Goal: Task Accomplishment & Management: Complete application form

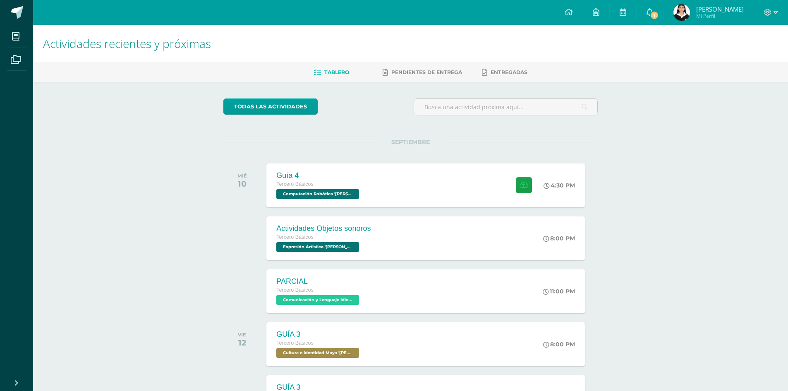
click at [653, 12] on span "1" at bounding box center [654, 15] width 9 height 9
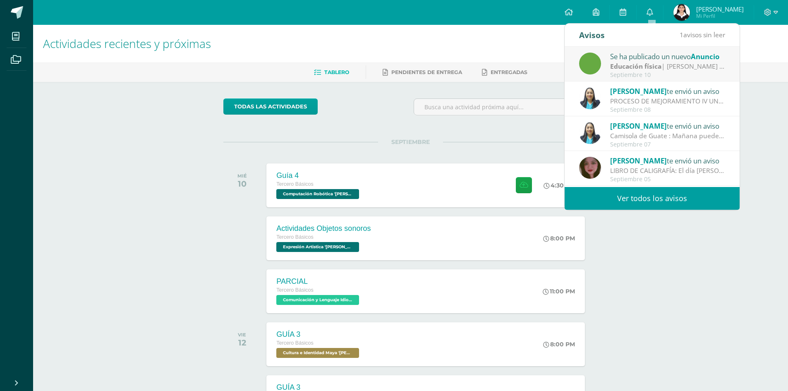
click at [638, 61] on div "Se ha publicado un nuevo Anuncio" at bounding box center [667, 56] width 115 height 11
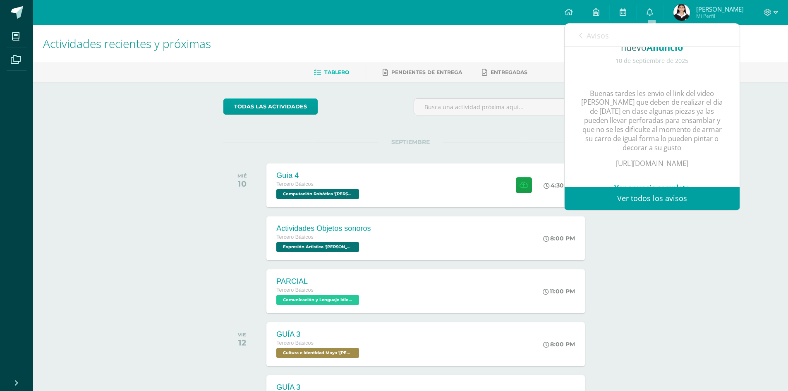
scroll to position [124, 0]
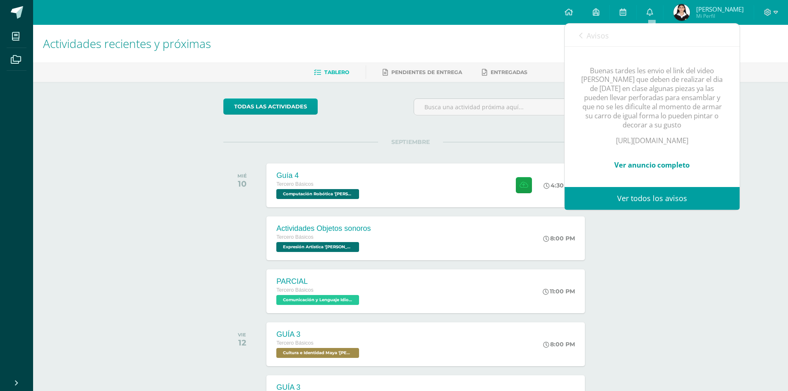
click at [659, 165] on link "Ver anuncio completo" at bounding box center [652, 165] width 75 height 10
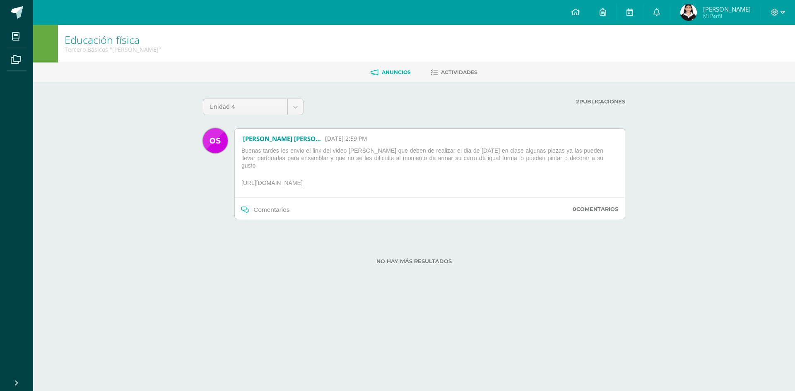
drag, startPoint x: 241, startPoint y: 173, endPoint x: 404, endPoint y: 173, distance: 163.1
click at [404, 179] on p "https://youtu.be/iBWoURGF54E?si=x5fPhbXD-6rfVDL8" at bounding box center [429, 184] width 383 height 11
copy p "https://youtu.be/iBWoURGF54E?si=x5fPhbXD-6rfVDL8"
click at [577, 11] on icon at bounding box center [575, 11] width 8 height 7
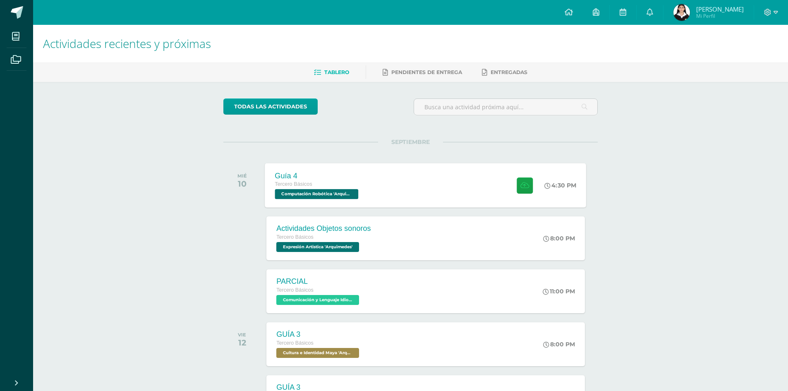
click at [308, 180] on div "Guía 4" at bounding box center [318, 175] width 86 height 9
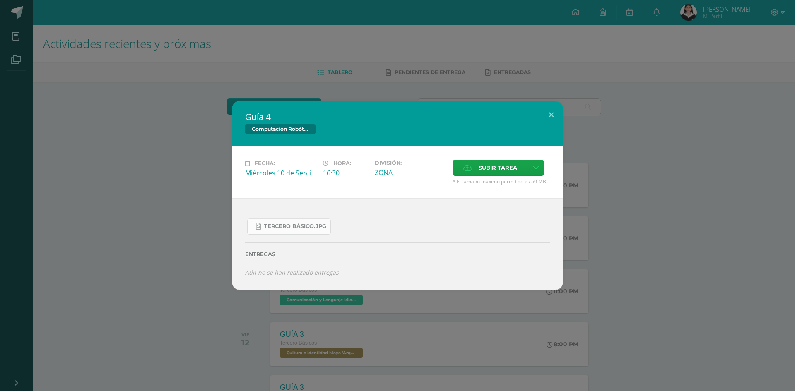
click at [323, 225] on span "Tercero Básico.jpg" at bounding box center [295, 226] width 62 height 7
click at [499, 168] on span "Subir tarea" at bounding box center [497, 167] width 38 height 15
click at [0, 0] on input "Subir tarea" at bounding box center [0, 0] width 0 height 0
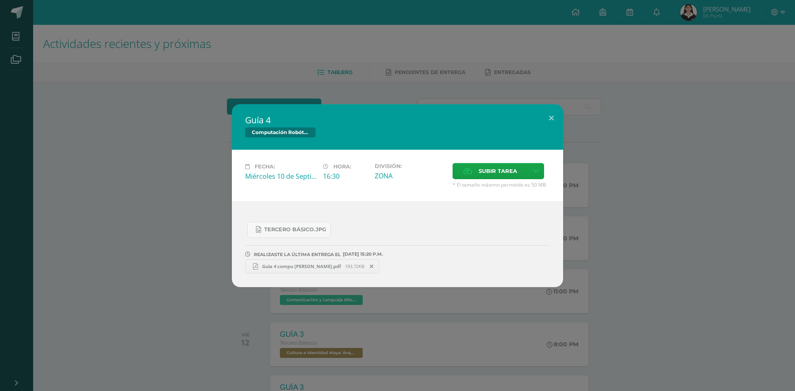
click at [278, 267] on span "Guia 4 compu [PERSON_NAME].pdf" at bounding box center [301, 266] width 87 height 6
click at [499, 174] on span "Subir tarea" at bounding box center [497, 170] width 38 height 15
click at [0, 0] on input "Subir tarea" at bounding box center [0, 0] width 0 height 0
click at [373, 265] on icon at bounding box center [372, 267] width 4 height 6
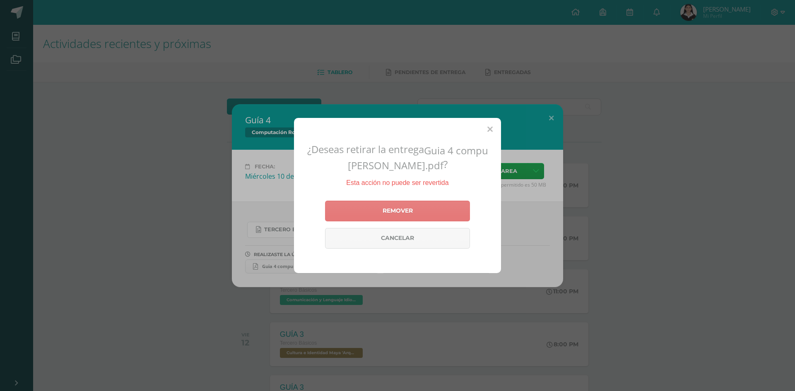
click at [375, 212] on link "Remover" at bounding box center [397, 211] width 145 height 21
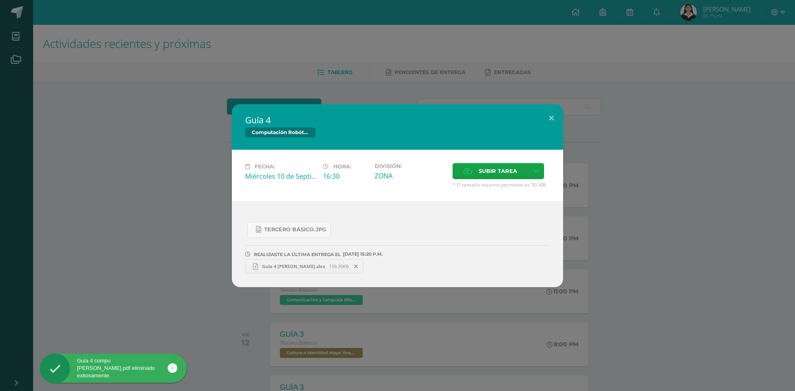
click at [324, 265] on span "Guia 4 [PERSON_NAME].xlsx" at bounding box center [293, 266] width 71 height 6
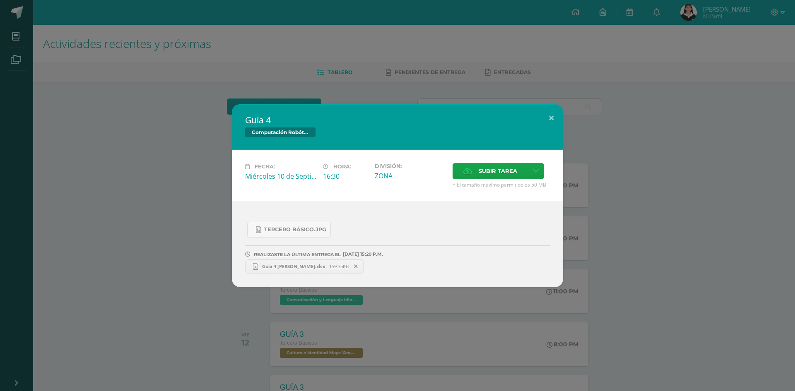
click at [358, 266] on icon at bounding box center [356, 267] width 4 height 6
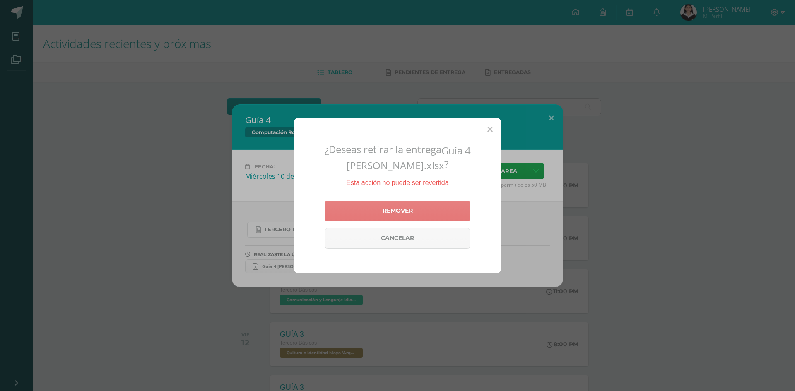
click at [391, 211] on link "Remover" at bounding box center [397, 211] width 145 height 21
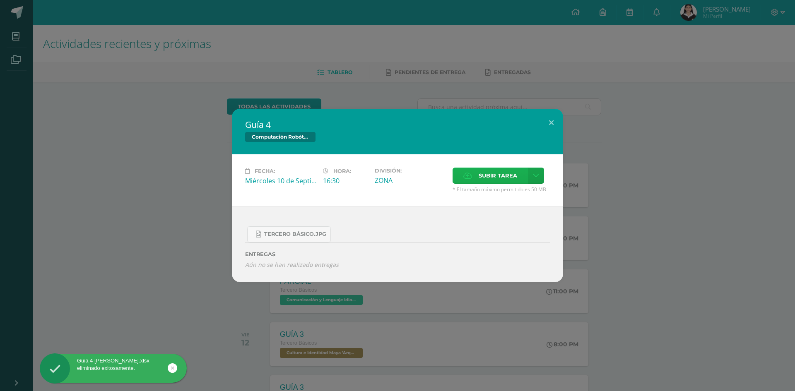
click at [490, 173] on span "Subir tarea" at bounding box center [497, 175] width 38 height 15
click at [0, 0] on input "Subir tarea" at bounding box center [0, 0] width 0 height 0
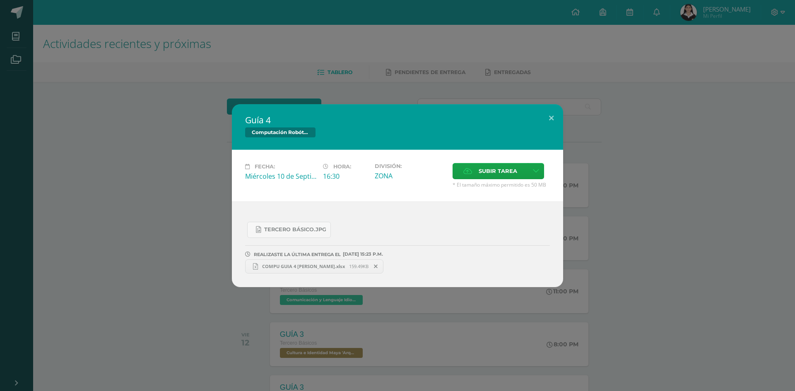
click at [288, 263] on span "COMPU GUIA 4 [PERSON_NAME].xlsx" at bounding box center [303, 266] width 91 height 6
click at [375, 265] on icon at bounding box center [376, 267] width 4 height 6
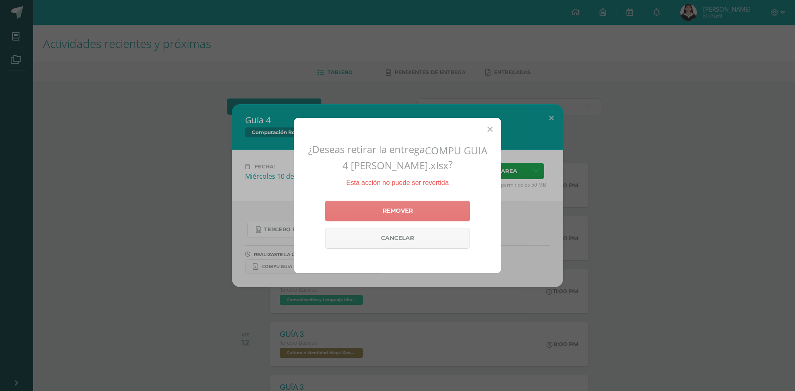
click at [388, 213] on link "Remover" at bounding box center [397, 211] width 145 height 21
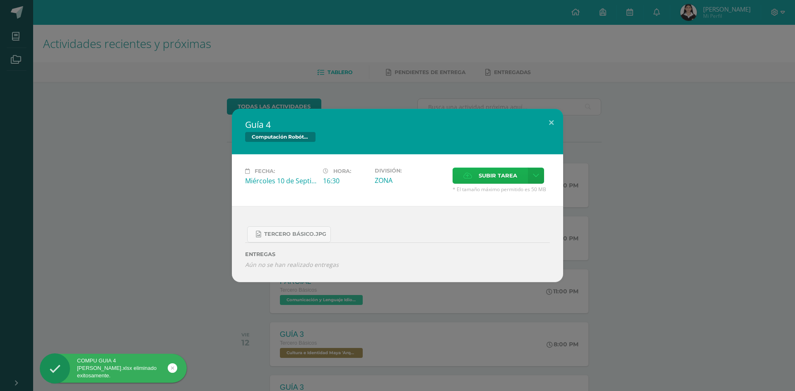
click at [481, 173] on span "Subir tarea" at bounding box center [497, 175] width 38 height 15
click at [0, 0] on input "Subir tarea" at bounding box center [0, 0] width 0 height 0
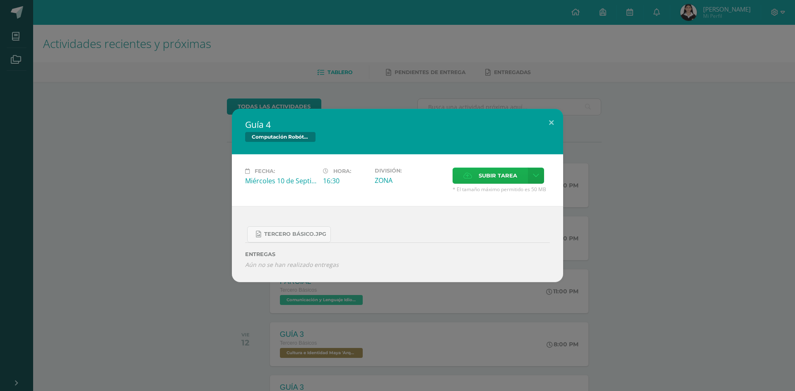
click at [469, 180] on label "Subir tarea" at bounding box center [489, 176] width 75 height 16
click at [0, 0] on input "Subir tarea" at bounding box center [0, 0] width 0 height 0
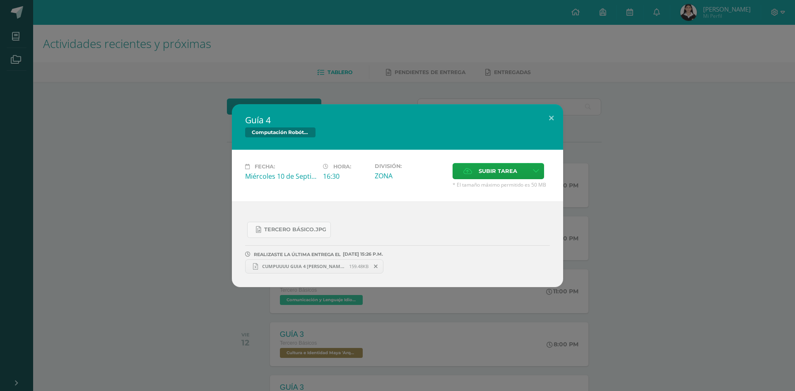
click at [318, 267] on span "CUMPUUUU GUIA 4 [PERSON_NAME].xlsx" at bounding box center [303, 266] width 91 height 6
click at [624, 40] on div "Guía 4 Computación Robótica Fecha: [DATE] Hora: 16:30 División: Subir tarea" at bounding box center [397, 195] width 795 height 391
